Goal: Task Accomplishment & Management: Use online tool/utility

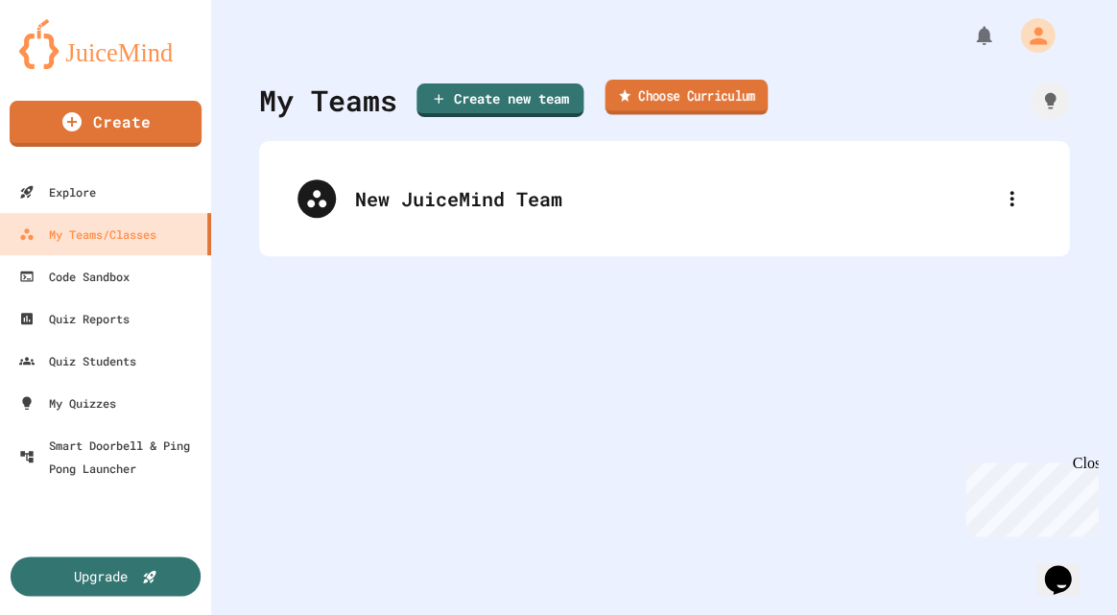
click at [699, 110] on link "Choose Curriculum" at bounding box center [685, 98] width 163 height 36
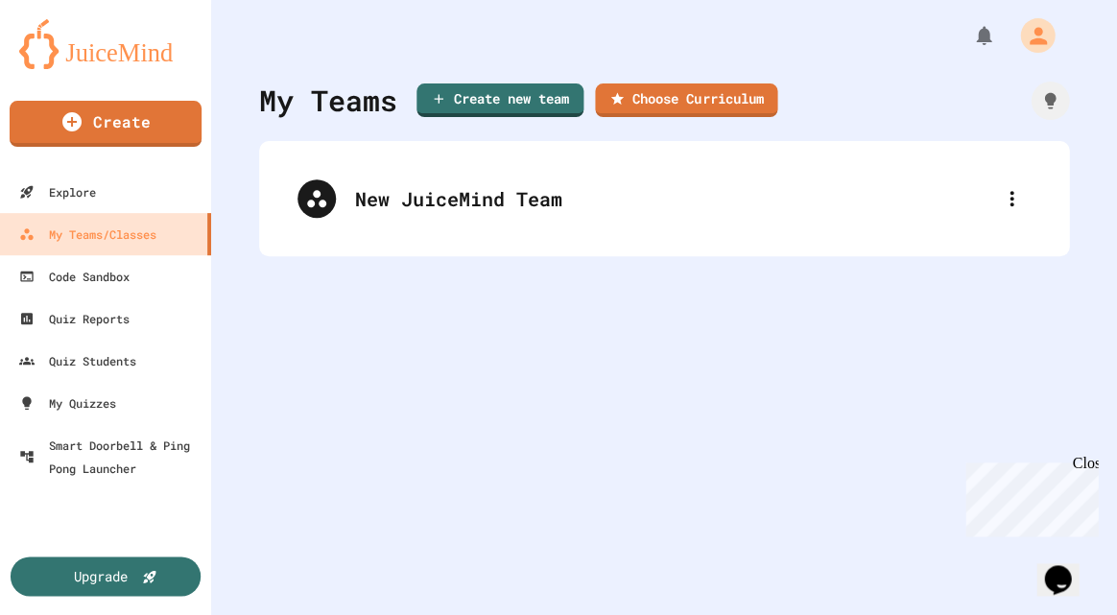
scroll to position [0, 0]
click at [123, 129] on link "Create" at bounding box center [105, 122] width 189 height 48
click at [106, 580] on div "Upgrade" at bounding box center [100, 575] width 57 height 21
